Goal: Task Accomplishment & Management: Use online tool/utility

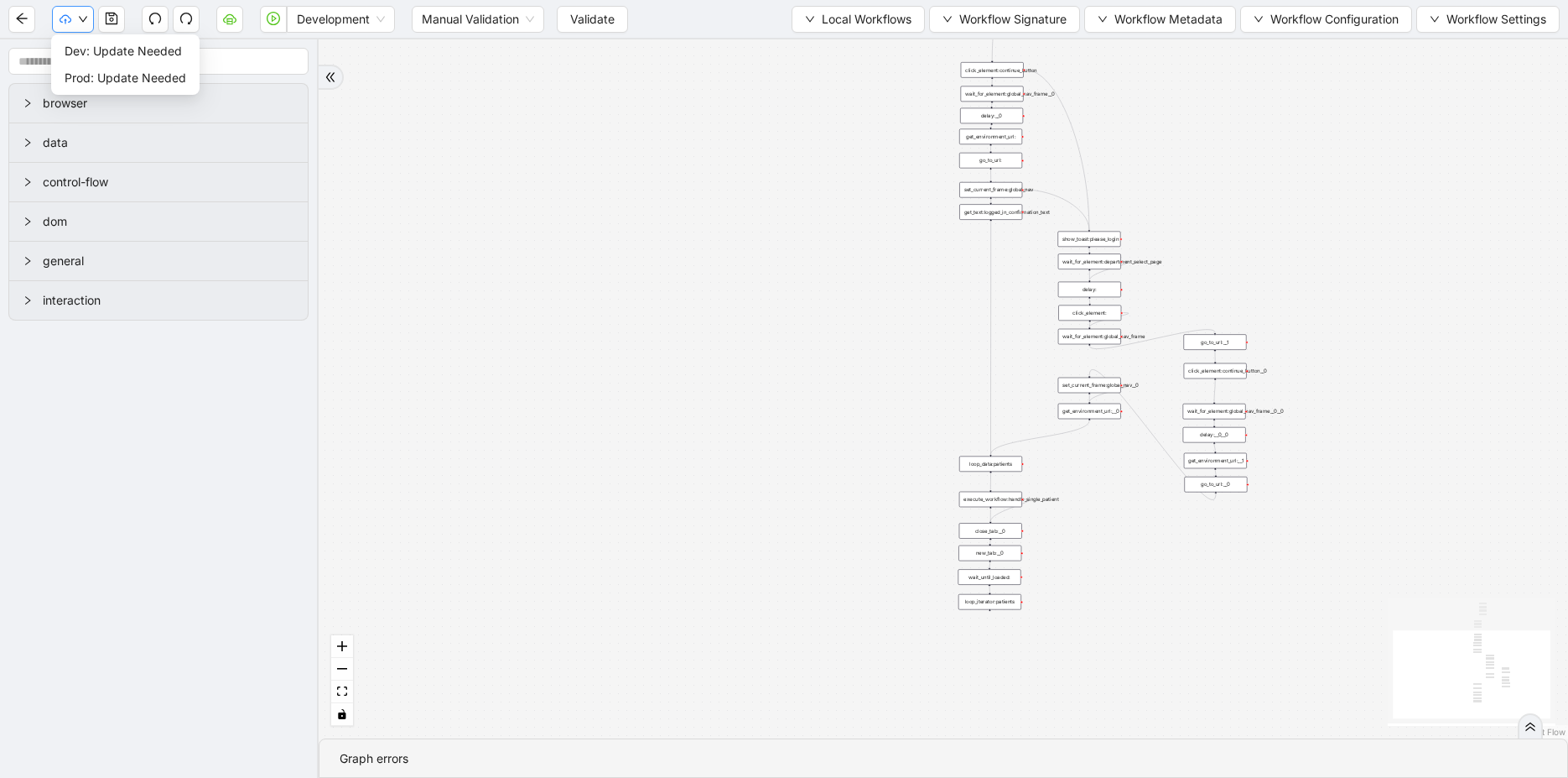
click at [84, 21] on icon "down" at bounding box center [83, 19] width 10 height 10
click at [115, 79] on span "Prod: Update Needed" at bounding box center [126, 77] width 122 height 18
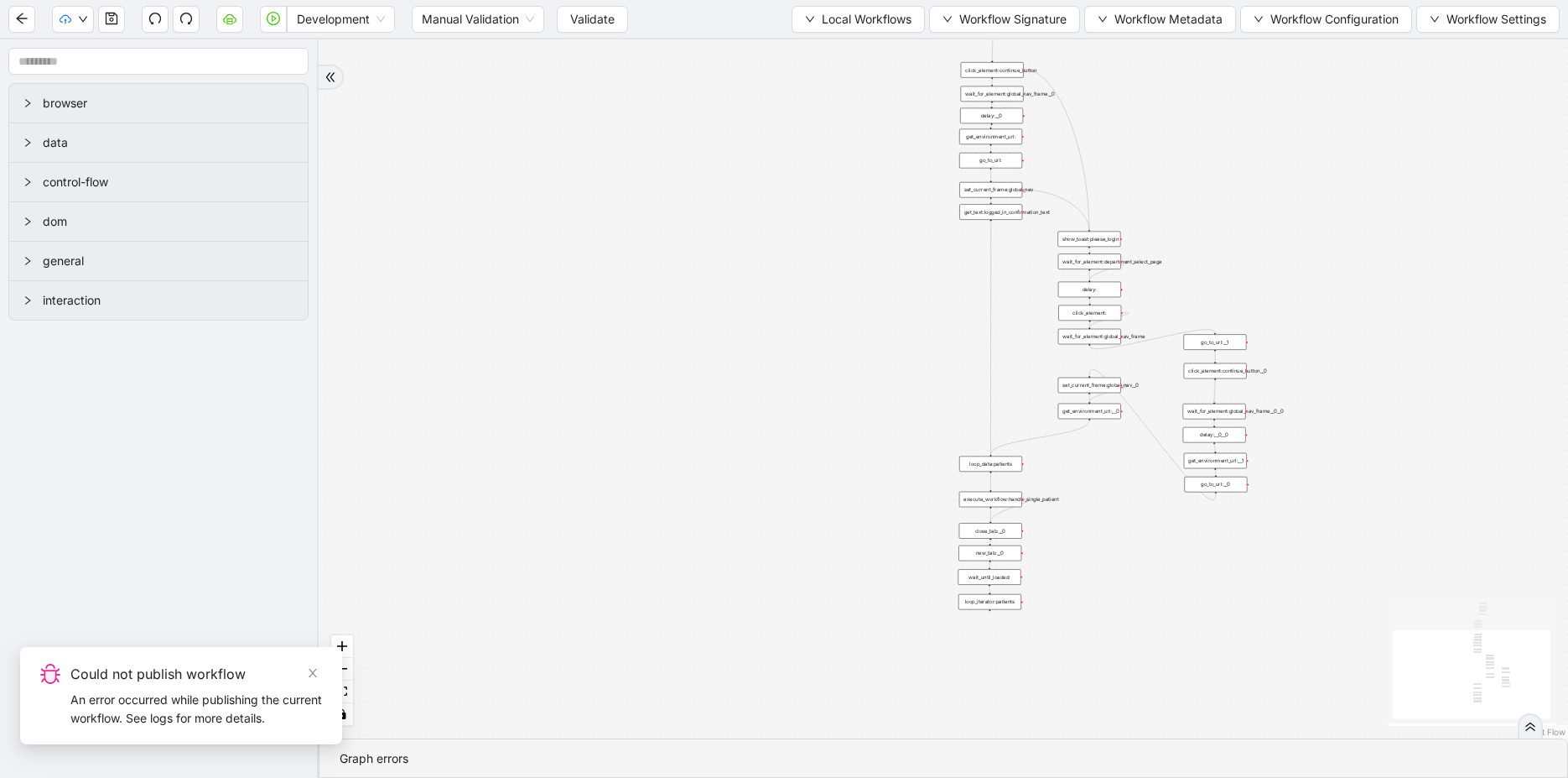
click at [1529, 726] on icon "double-right" at bounding box center [1530, 727] width 12 height 12
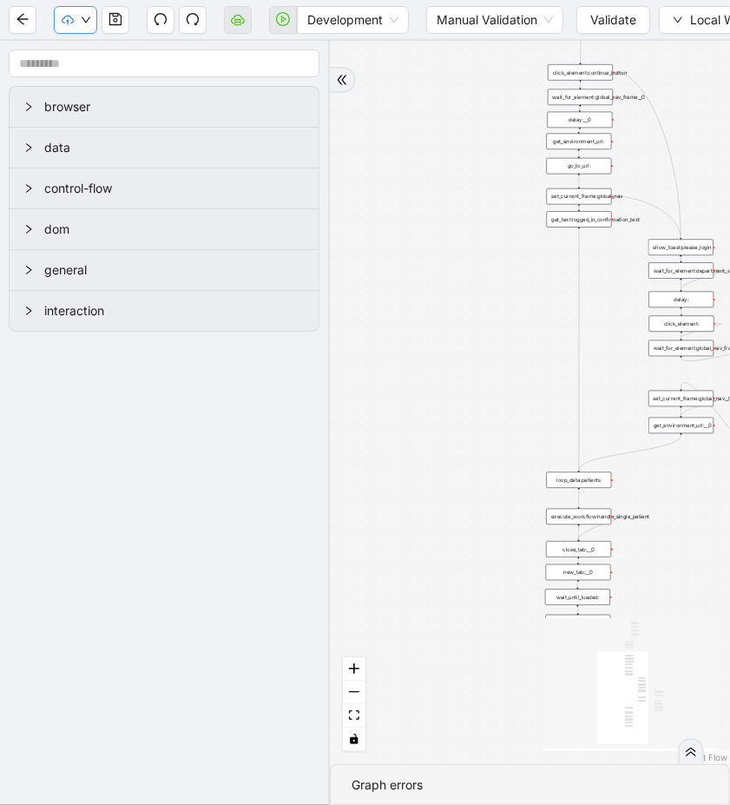
click at [88, 16] on icon "down" at bounding box center [86, 20] width 10 height 10
click at [80, 12] on button "button" at bounding box center [75, 20] width 43 height 28
click at [607, 23] on span "Validate" at bounding box center [613, 19] width 46 height 19
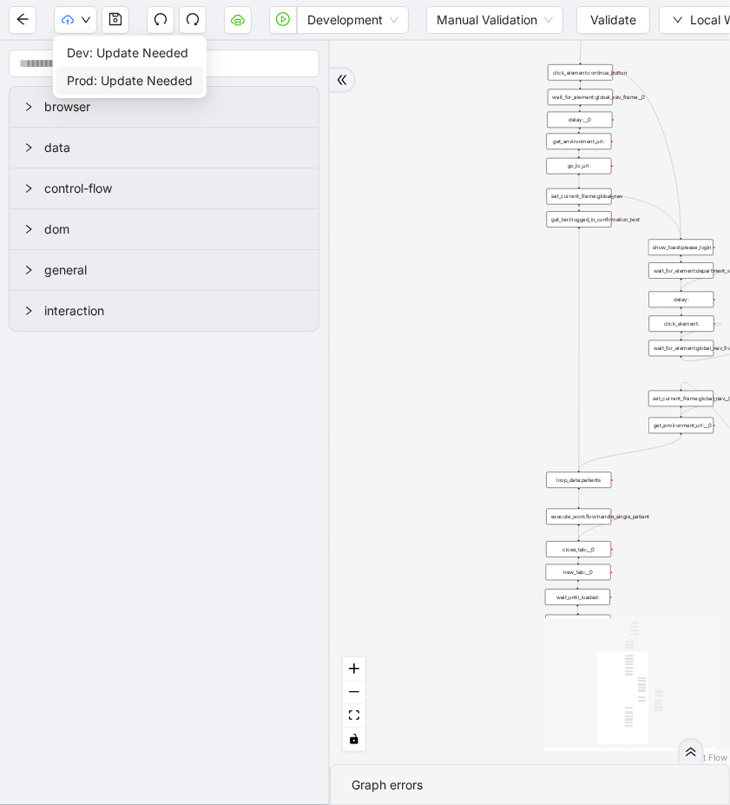
click at [118, 87] on span "Prod: Update Needed" at bounding box center [130, 80] width 126 height 19
